Goal: Task Accomplishment & Management: Complete application form

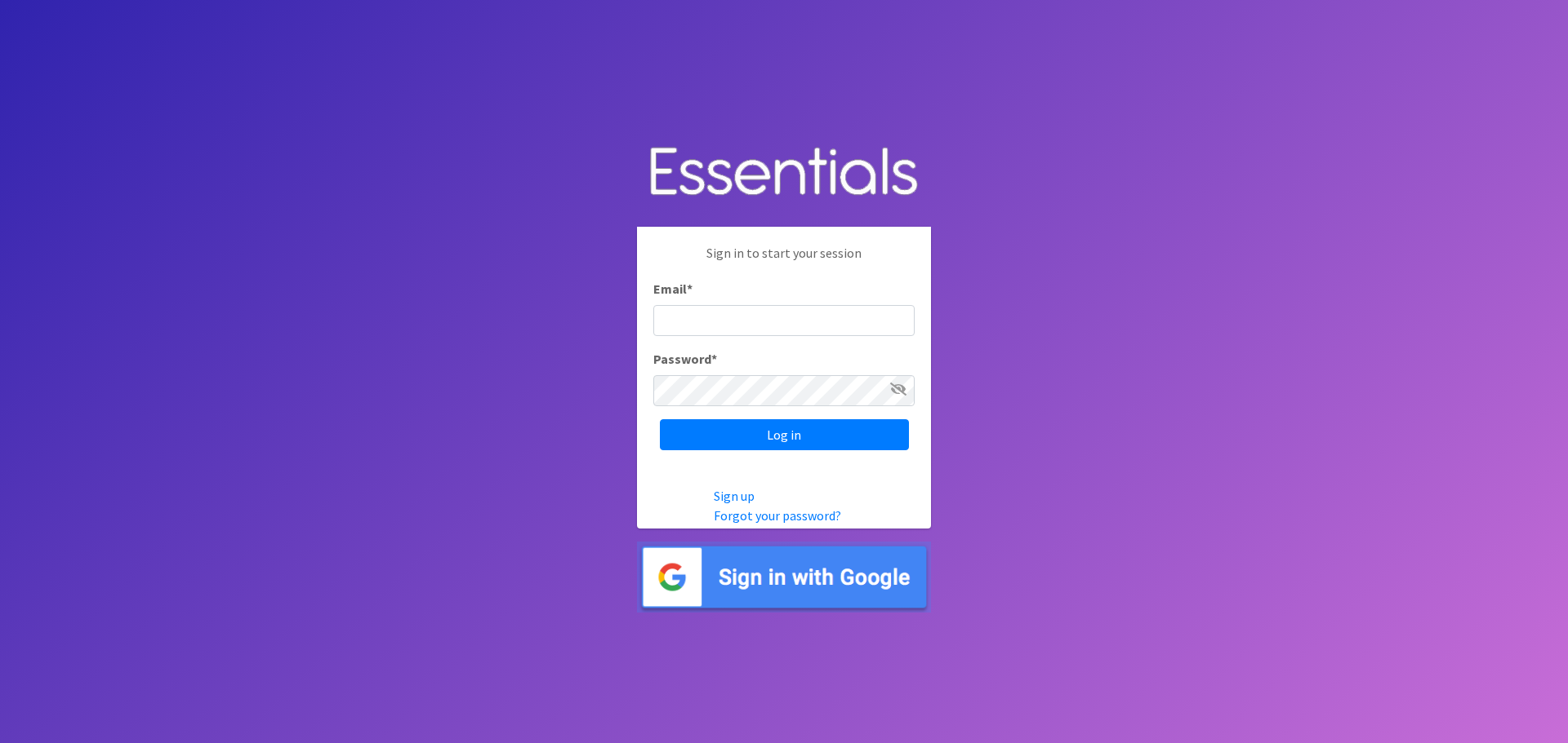
type input "[EMAIL_ADDRESS][DOMAIN_NAME]"
click at [902, 389] on icon at bounding box center [898, 389] width 16 height 13
click at [900, 389] on icon at bounding box center [899, 389] width 15 height 13
click at [764, 436] on input "Log in" at bounding box center [784, 435] width 249 height 31
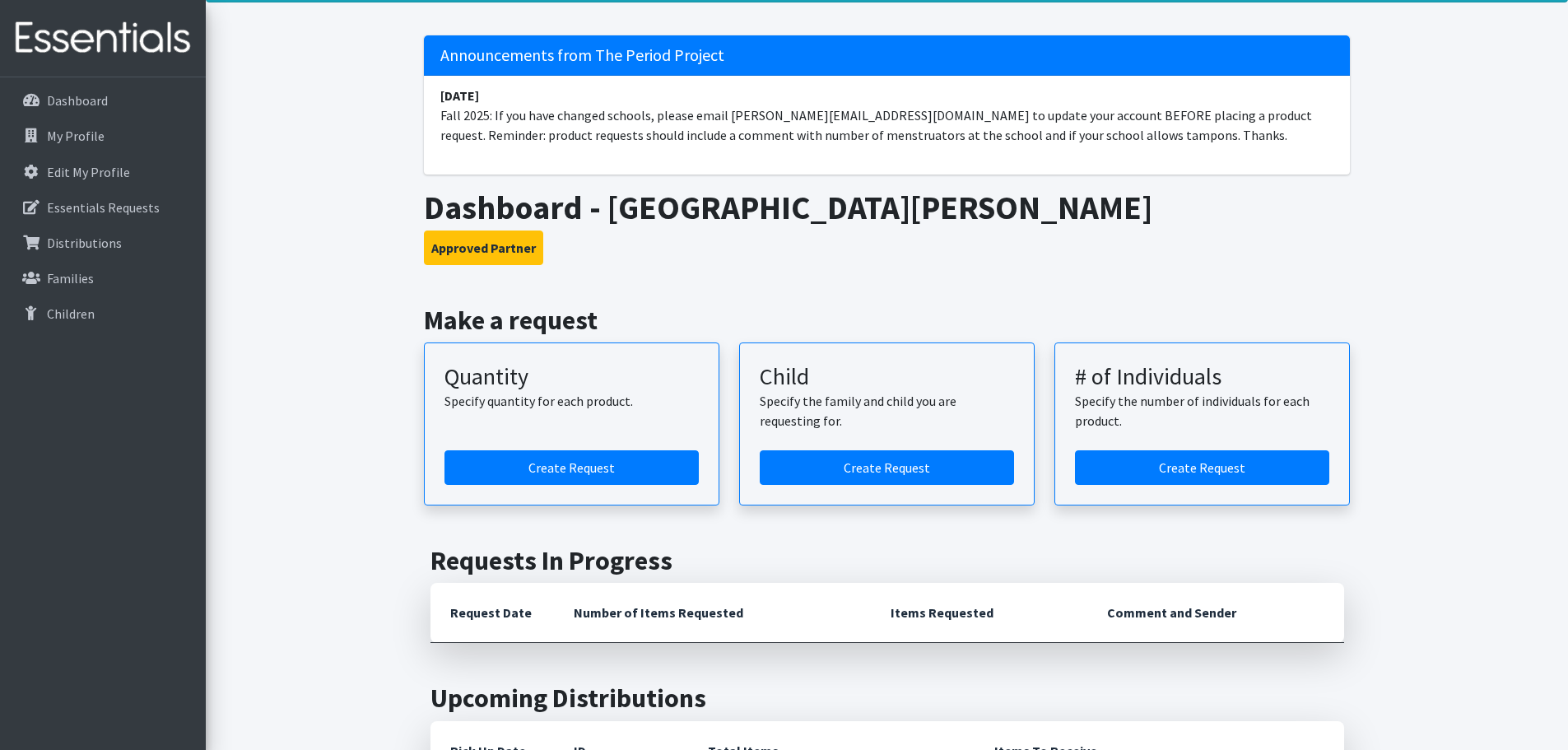
scroll to position [74, 0]
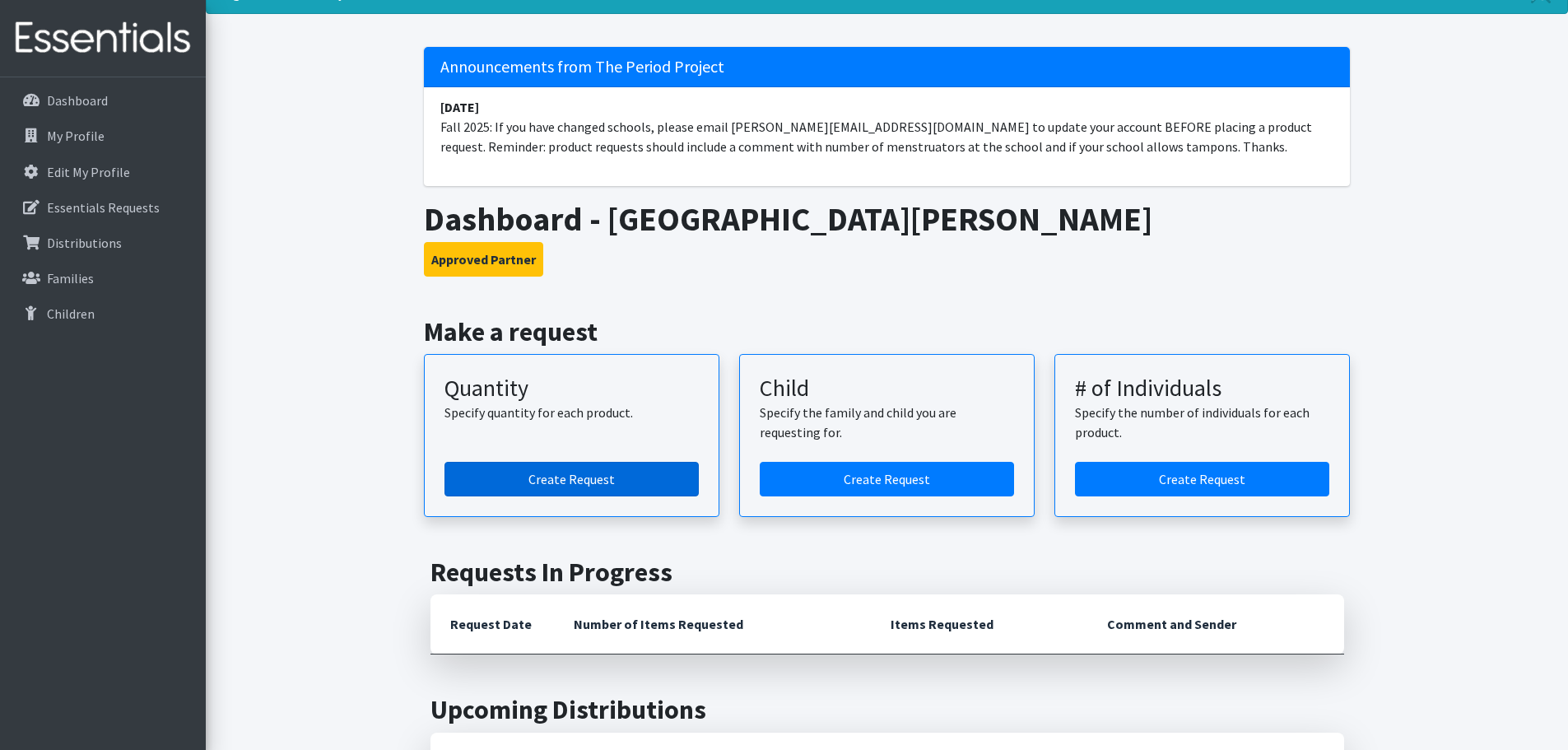
click at [557, 480] on link "Create Request" at bounding box center [571, 480] width 254 height 35
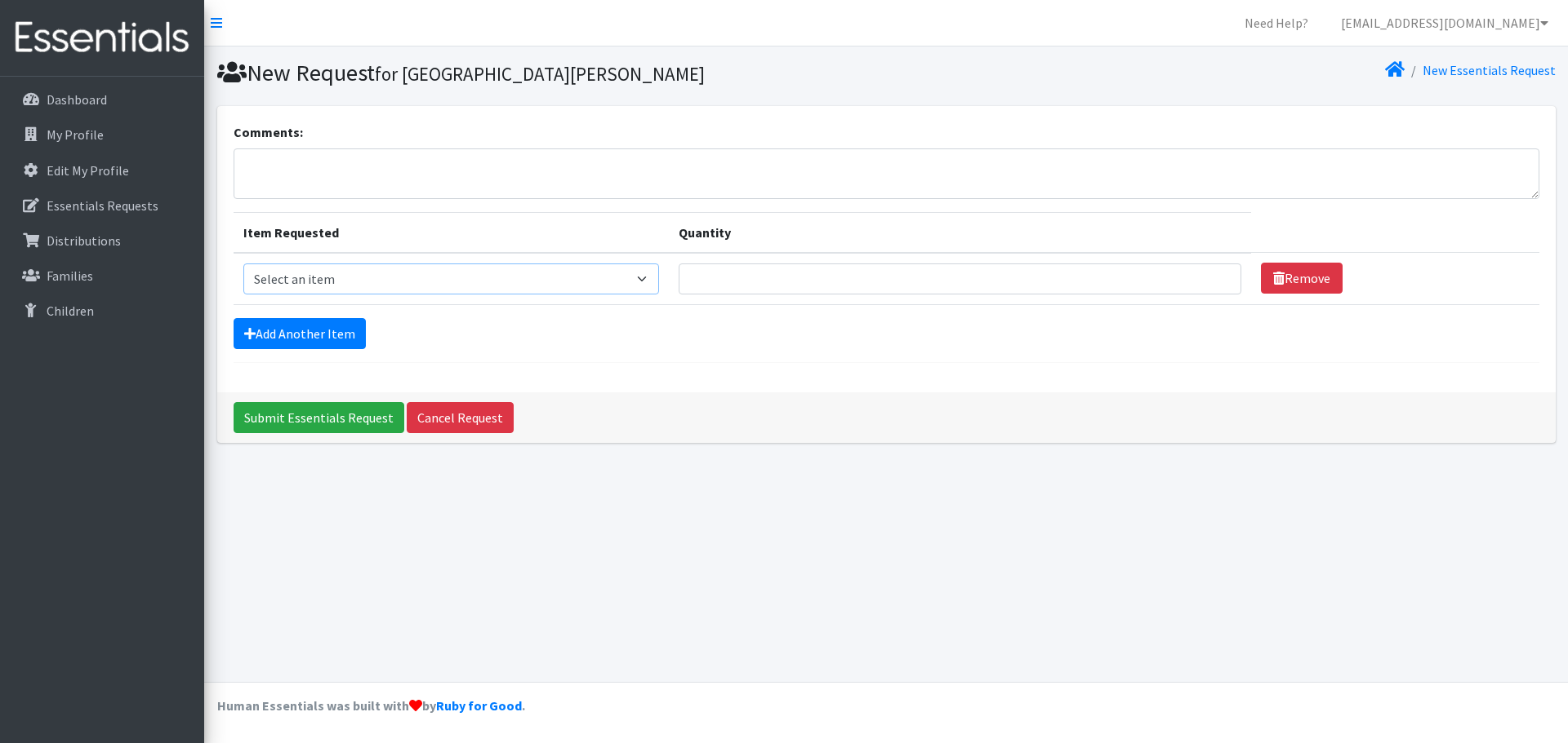
click at [659, 280] on select "Select an item Adult Period Pack Student Period Pack" at bounding box center [451, 279] width 416 height 31
select select "7757"
click at [243, 263] on select "Select an item Adult Period Pack Student Period Pack" at bounding box center [451, 279] width 416 height 31
click at [767, 281] on input "Quantity" at bounding box center [959, 279] width 562 height 31
click at [459, 275] on select "Select an item Adult Period Pack Student Period Pack" at bounding box center [451, 279] width 416 height 31
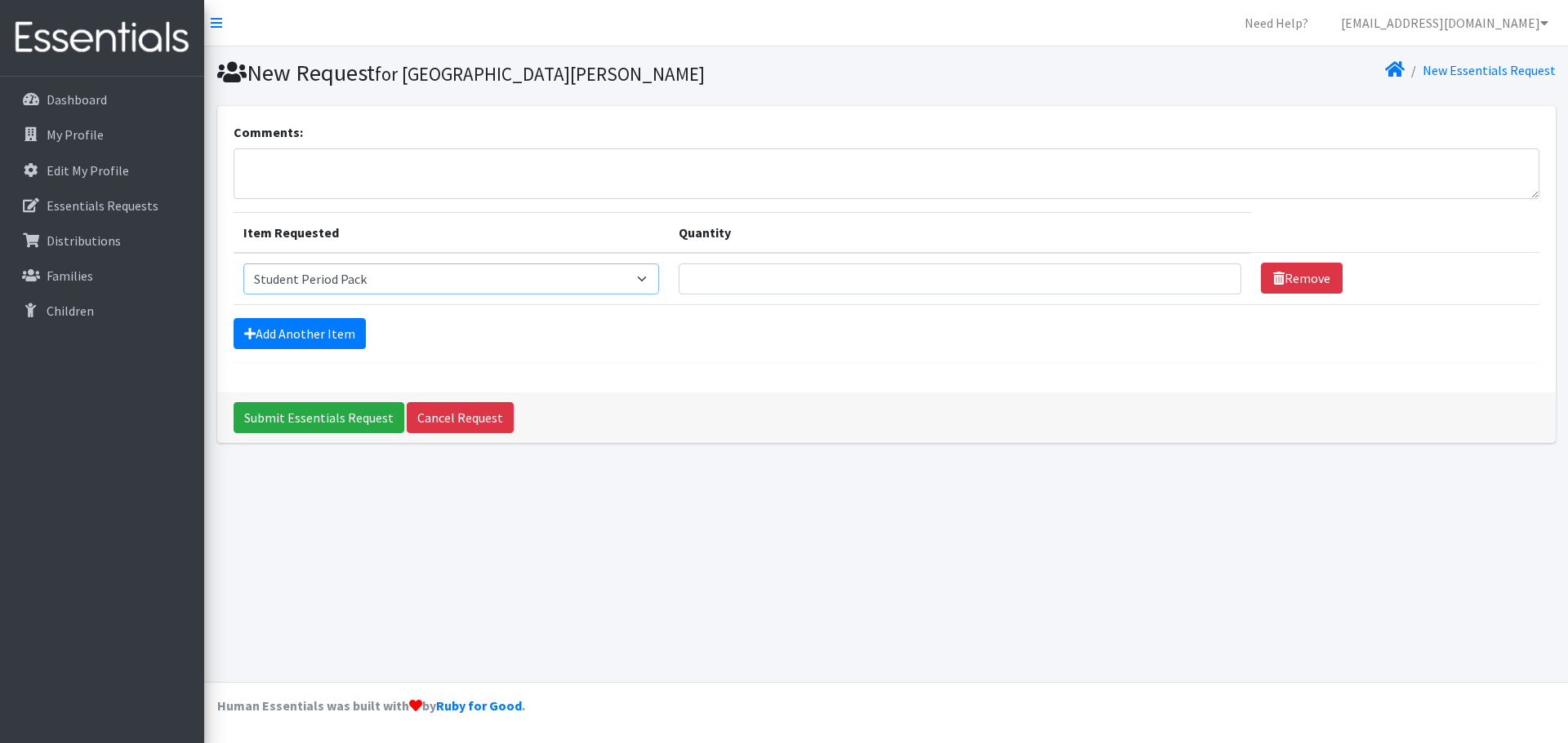
click at [243, 263] on select "Select an item Adult Period Pack Student Period Pack" at bounding box center [451, 279] width 416 height 31
click at [109, 204] on p "Essentials Requests" at bounding box center [102, 206] width 112 height 16
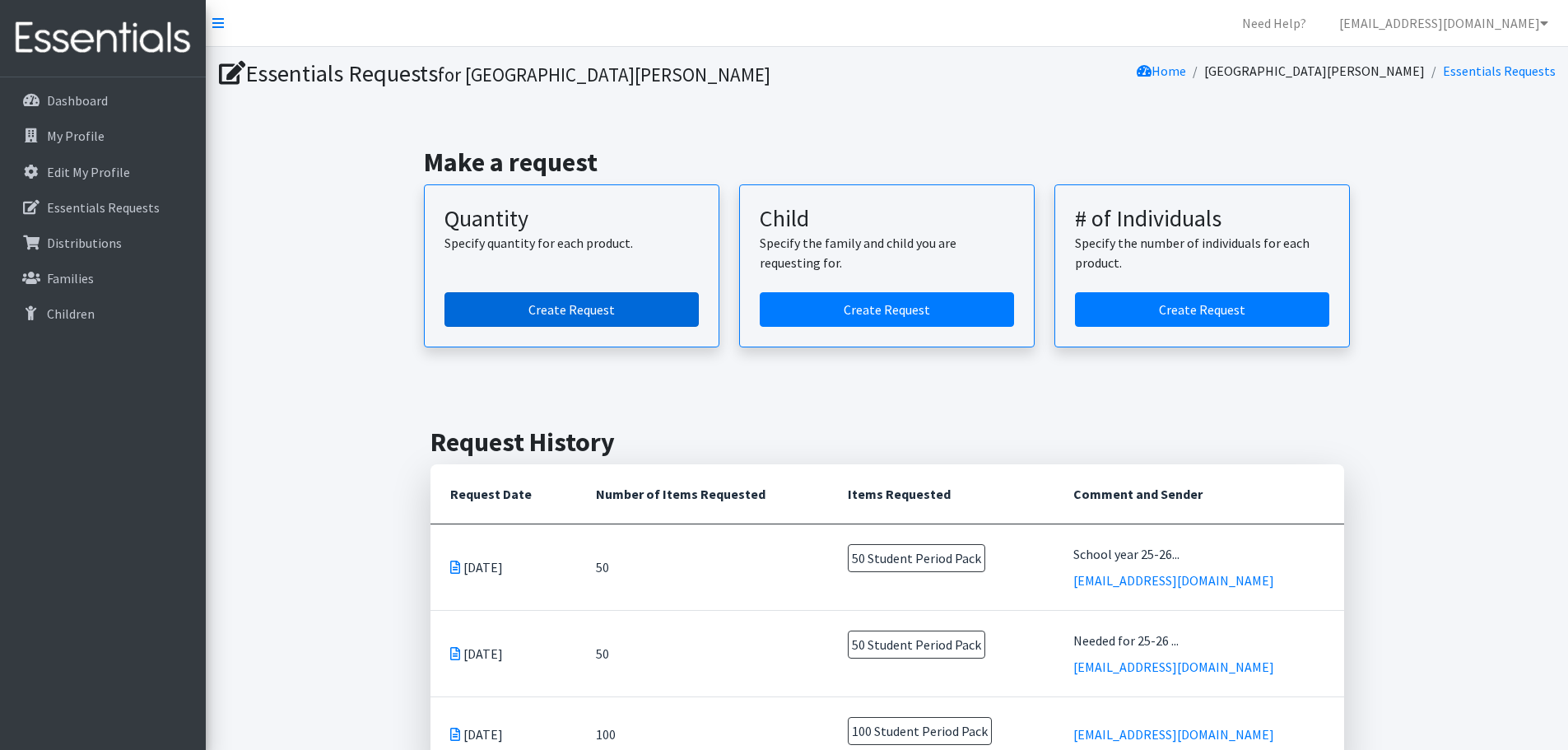
click at [571, 305] on link "Create Request" at bounding box center [571, 310] width 254 height 35
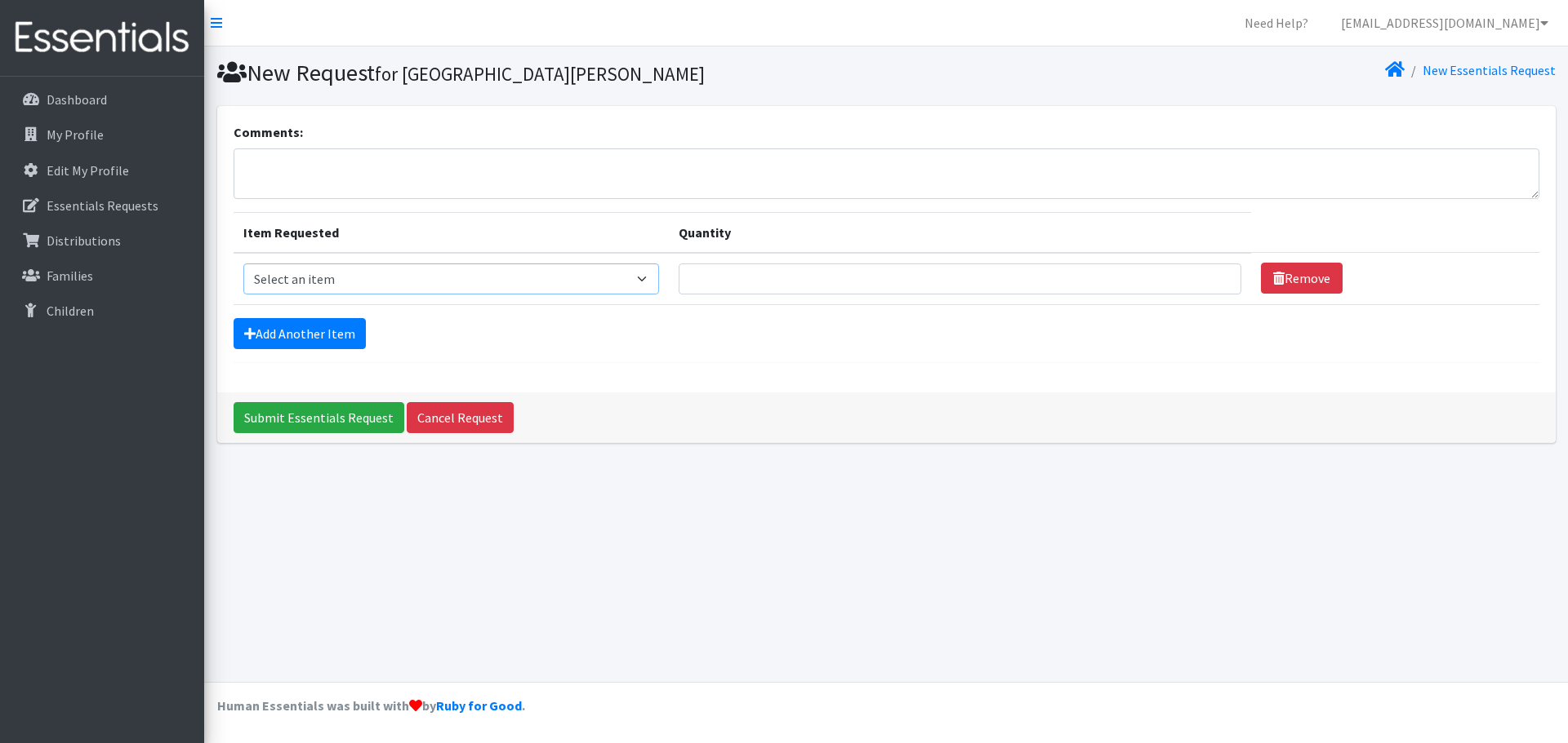
click at [434, 275] on select "Select an item Adult Period Pack Student Period Pack" at bounding box center [451, 279] width 416 height 31
select select "7757"
click at [243, 263] on select "Select an item Adult Period Pack Student Period Pack" at bounding box center [451, 279] width 416 height 31
click at [783, 284] on input "Quantity" at bounding box center [959, 279] width 562 height 31
type input "100"
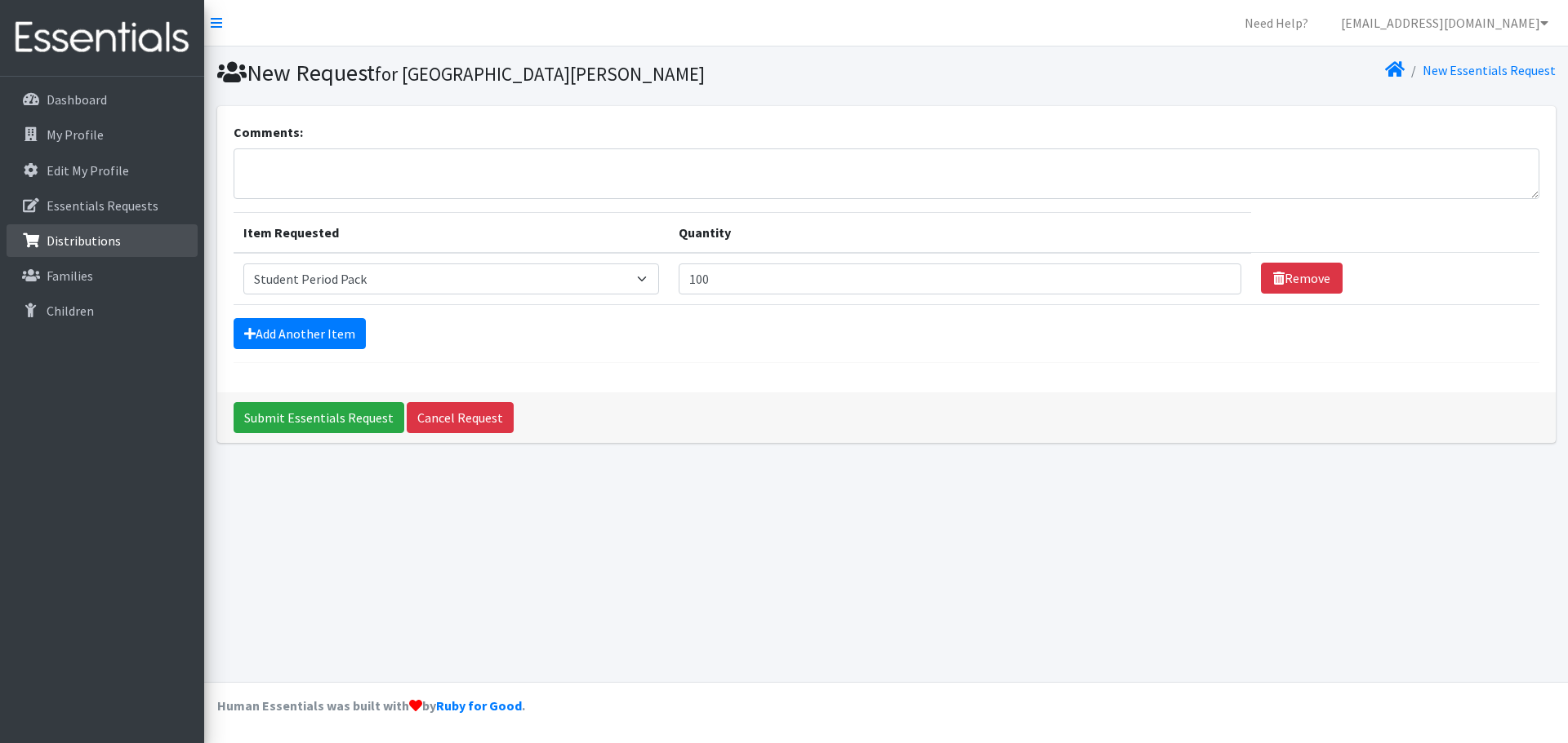
click at [83, 242] on p "Distributions" at bounding box center [84, 240] width 75 height 16
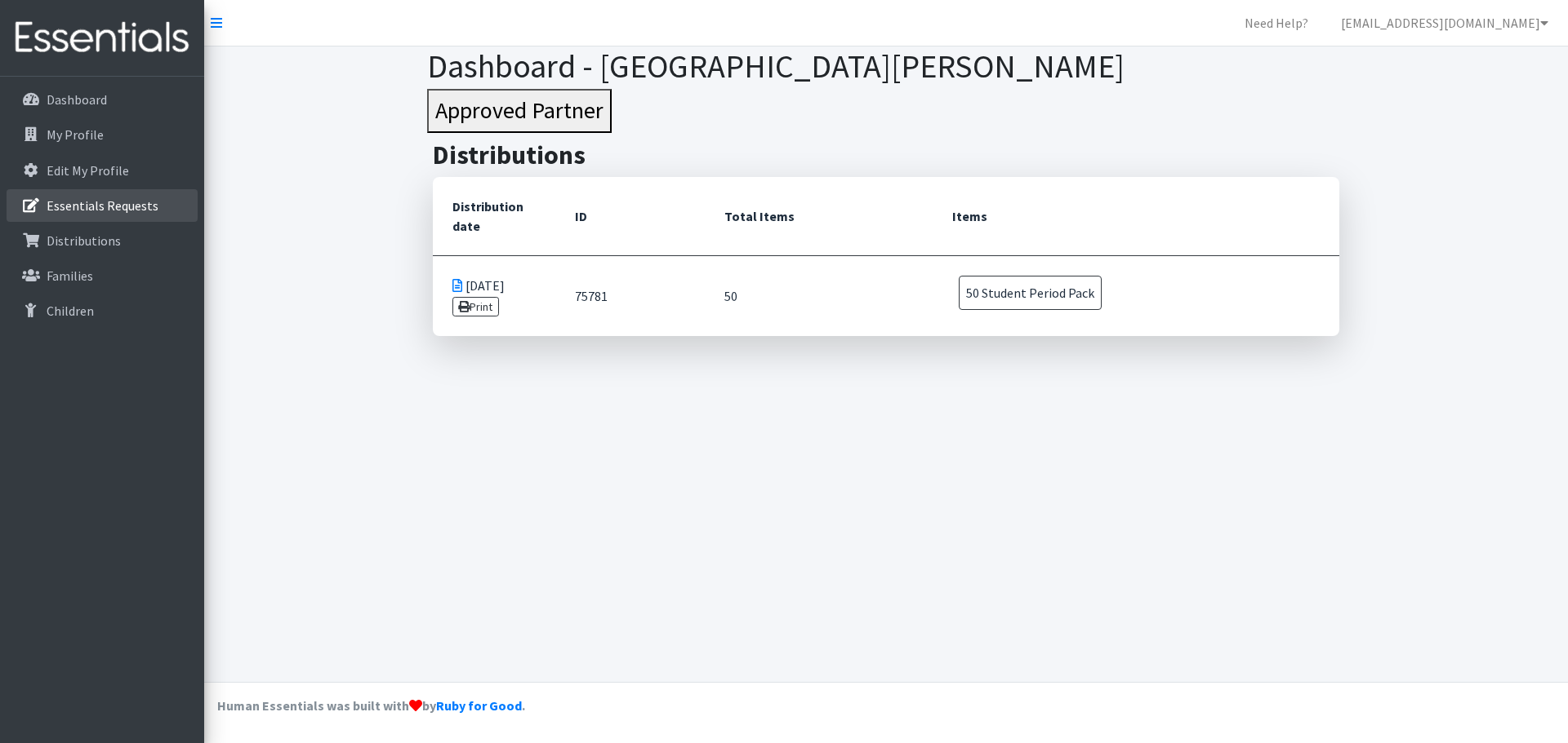
click at [71, 209] on p "Essentials Requests" at bounding box center [102, 206] width 112 height 16
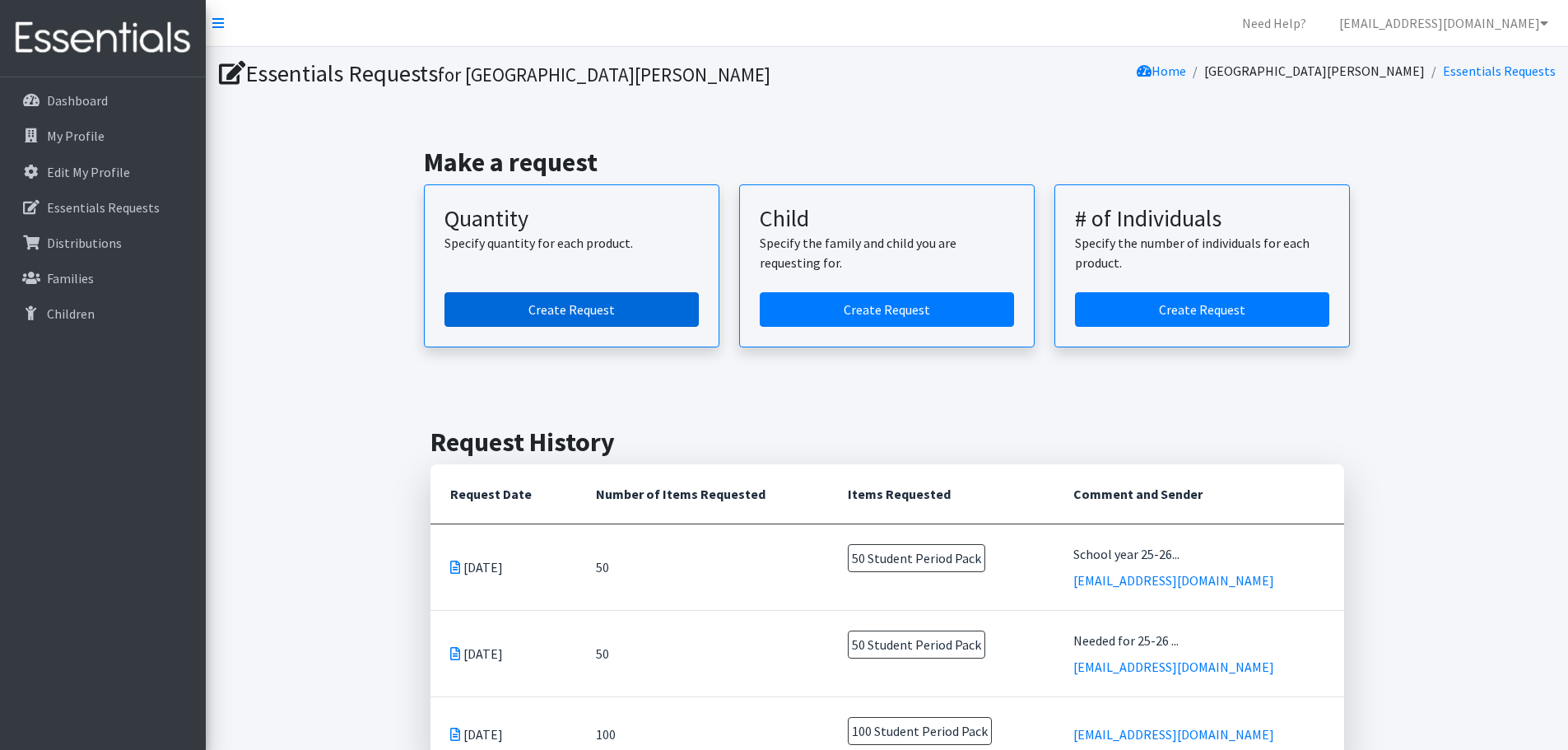
click at [566, 313] on link "Create Request" at bounding box center [571, 310] width 254 height 35
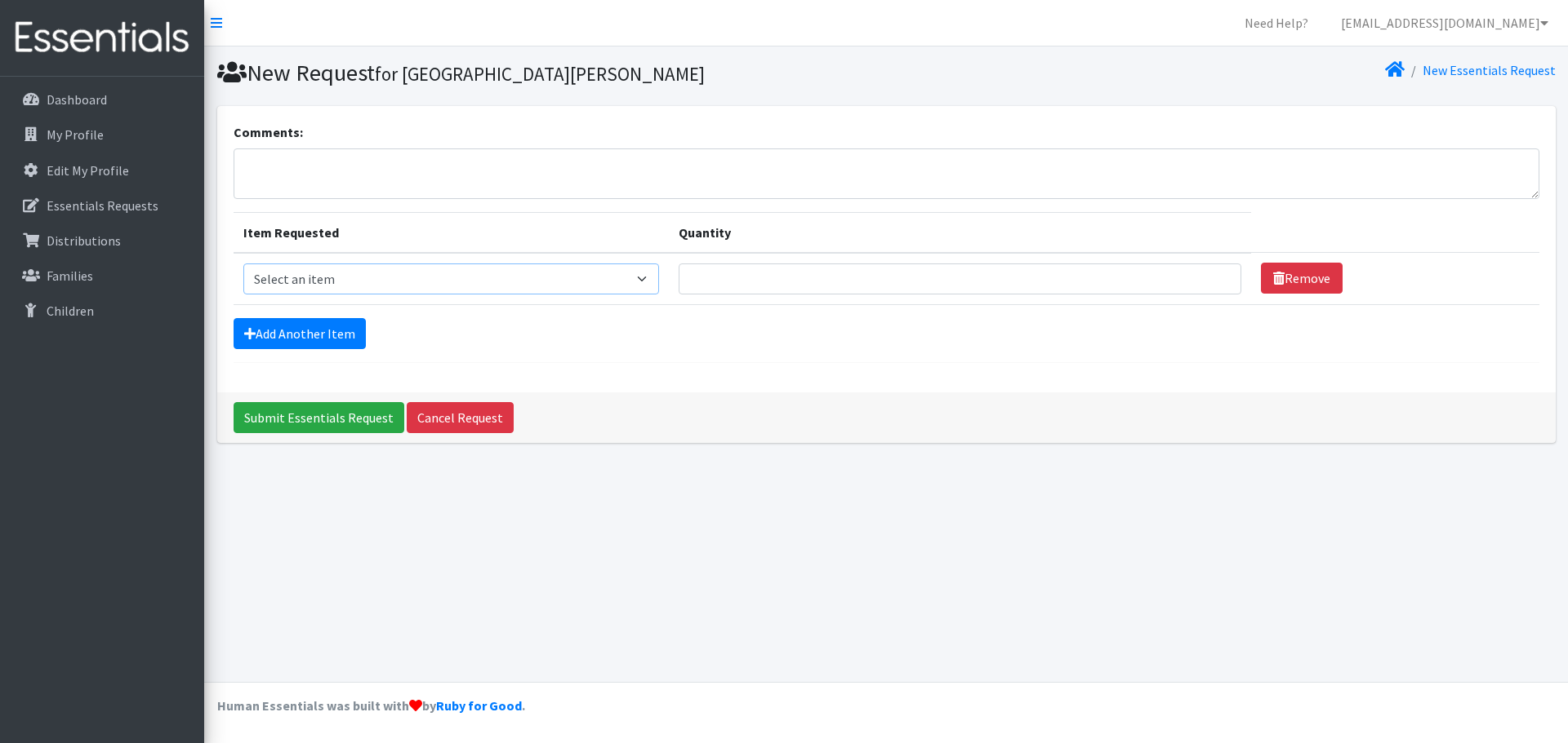
click at [369, 277] on select "Select an item Adult Period Pack Student Period Pack" at bounding box center [451, 279] width 416 height 31
select select "7757"
click at [243, 263] on select "Select an item Adult Period Pack Student Period Pack" at bounding box center [451, 279] width 416 height 31
click at [822, 279] on input "Quantity" at bounding box center [959, 279] width 562 height 31
type input "100"
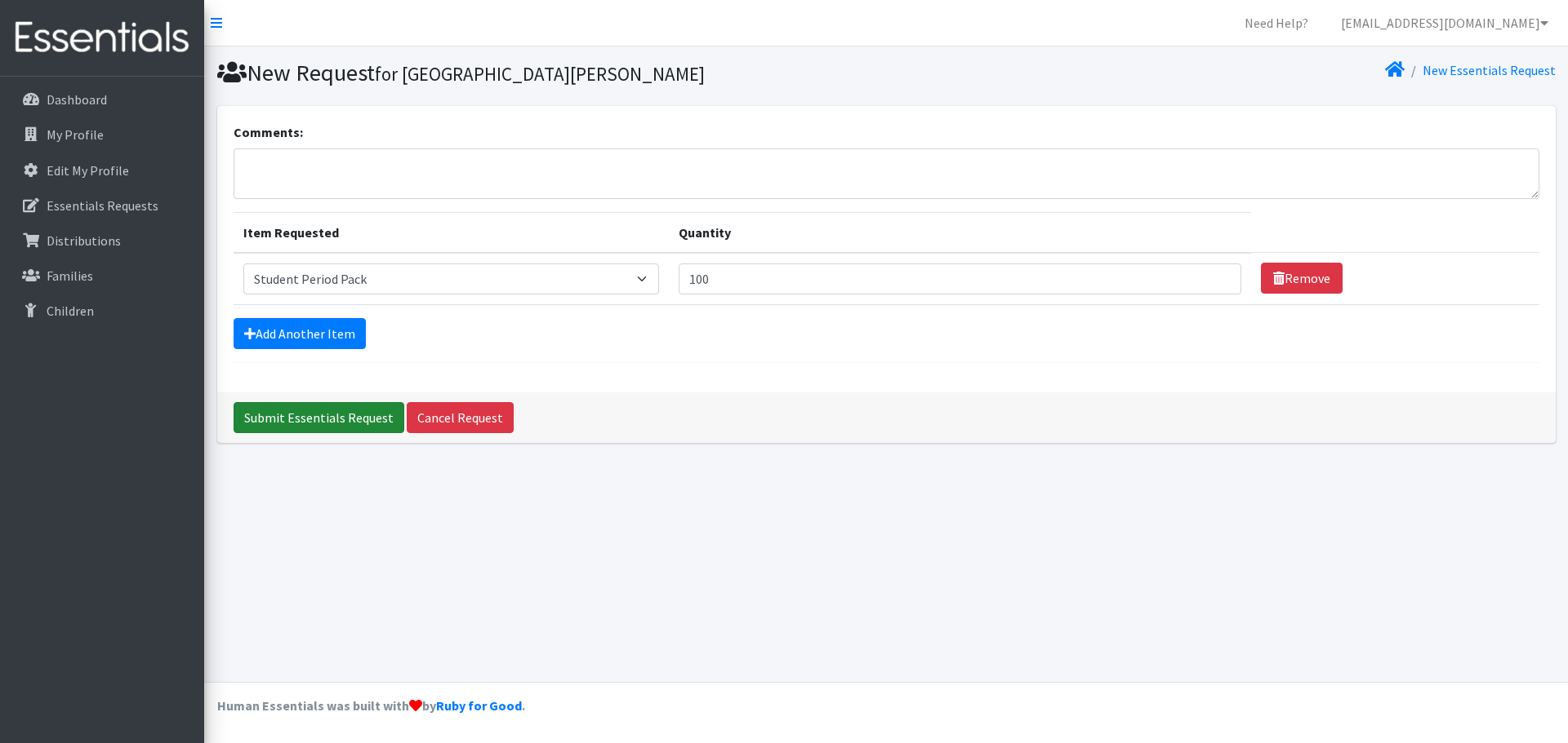
click at [298, 423] on input "Submit Essentials Request" at bounding box center [318, 418] width 170 height 31
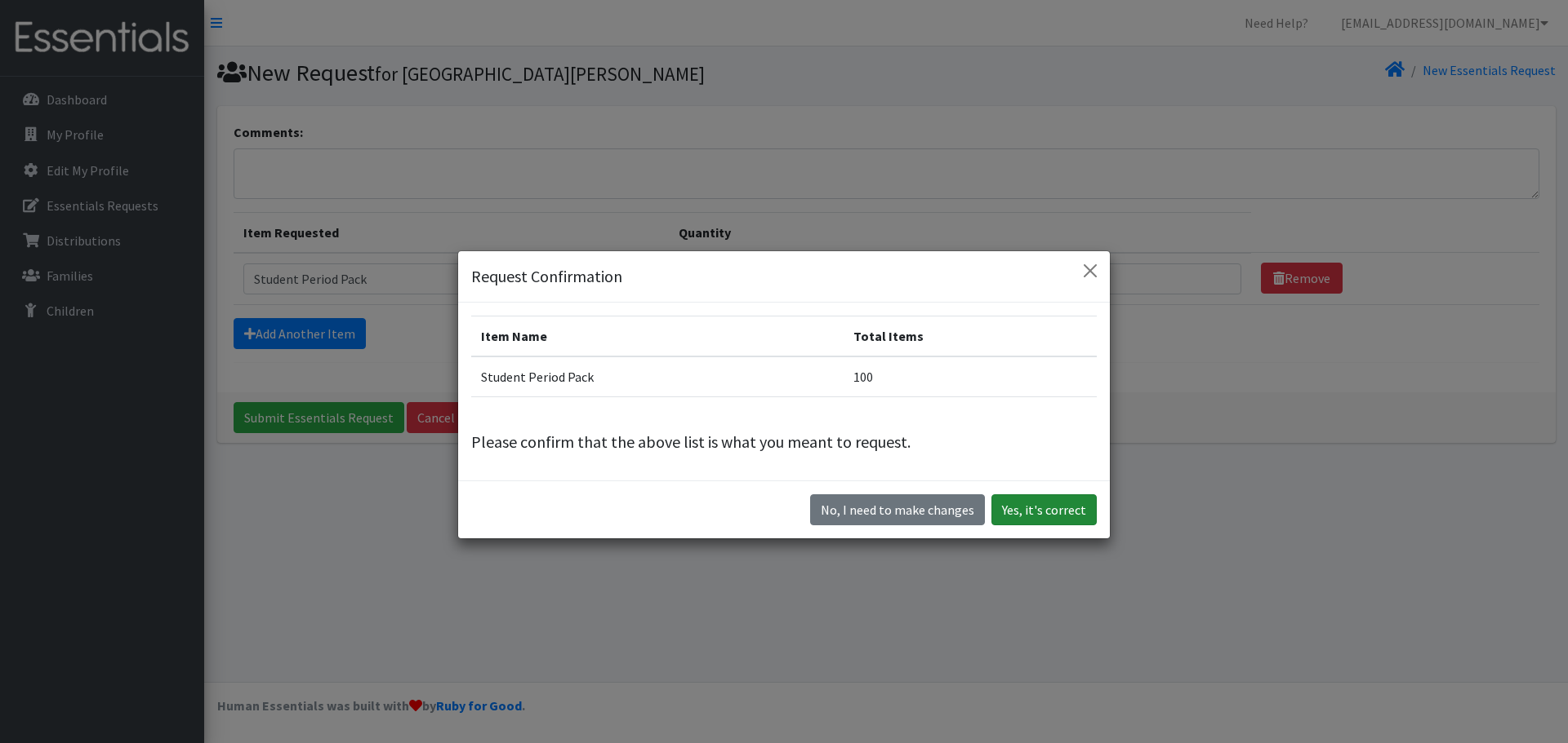
click at [1026, 510] on button "Yes, it's correct" at bounding box center [1044, 510] width 106 height 31
